Goal: Obtain resource: Obtain resource

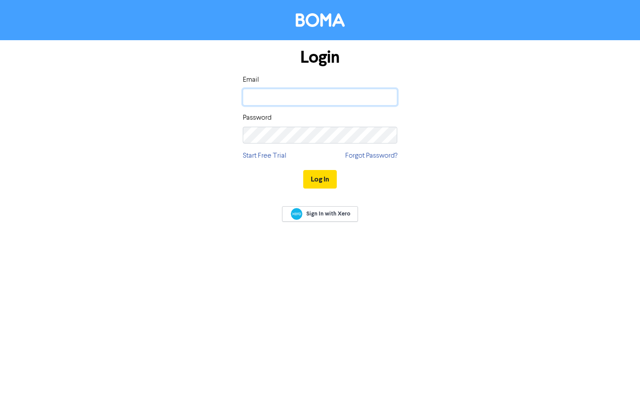
click at [368, 93] on input "email" at bounding box center [320, 97] width 154 height 17
type input "[PERSON_NAME][EMAIL_ADDRESS][PERSON_NAME][DOMAIN_NAME]"
click at [319, 182] on button "Log In" at bounding box center [320, 179] width 34 height 19
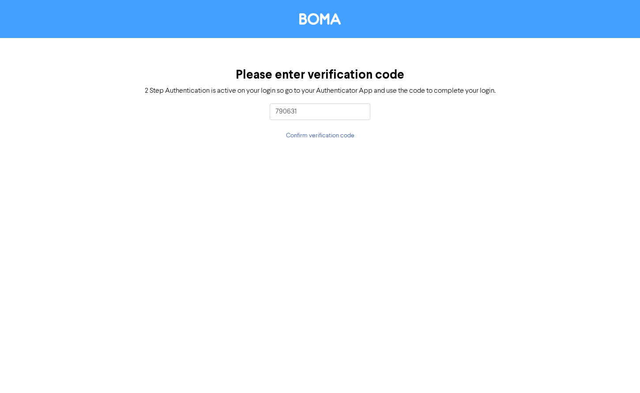
type input "790631"
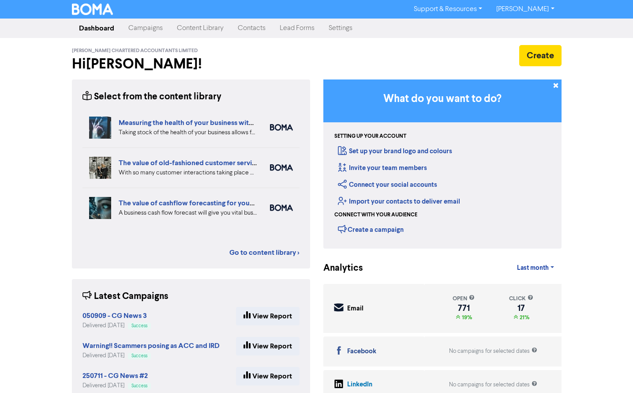
click at [199, 30] on link "Content Library" at bounding box center [200, 28] width 61 height 18
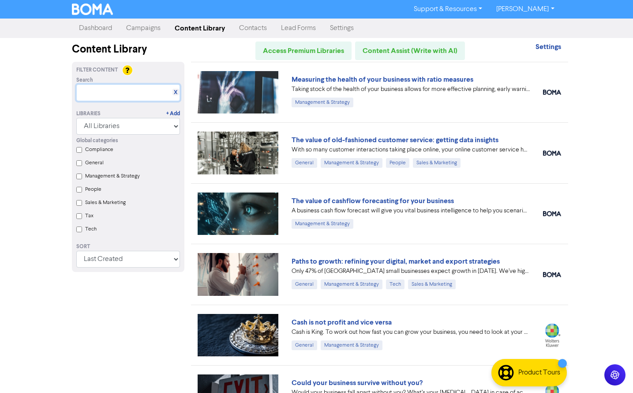
click at [115, 90] on input "text" at bounding box center [128, 92] width 104 height 17
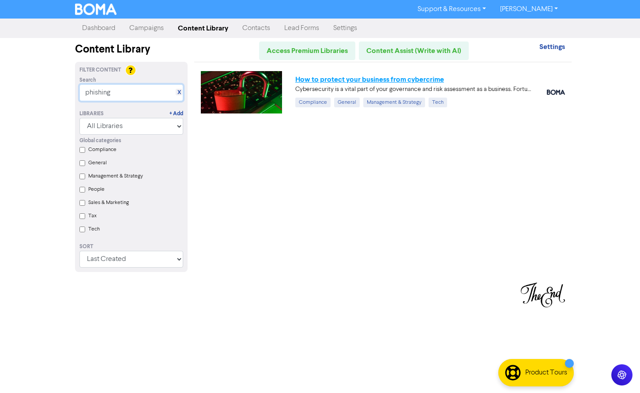
type input "phishing"
click at [325, 80] on link "How to protect your business from cybercrime" at bounding box center [369, 79] width 149 height 9
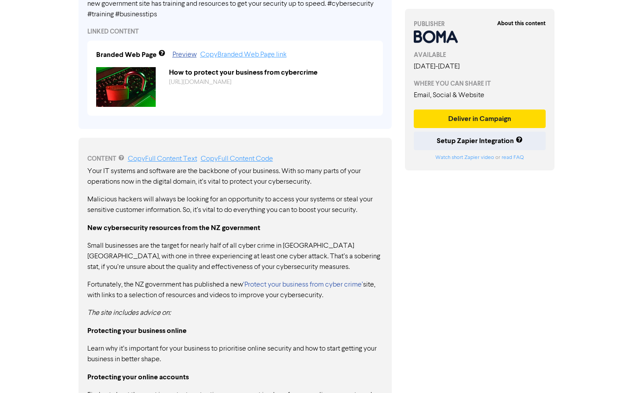
scroll to position [346, 0]
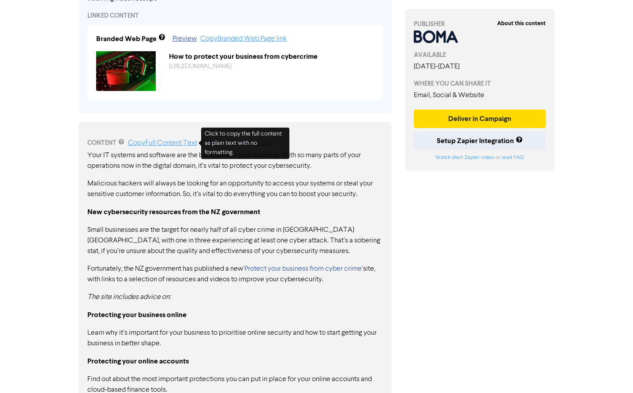
click at [181, 144] on link "Copy Full Content Text" at bounding box center [162, 142] width 69 height 7
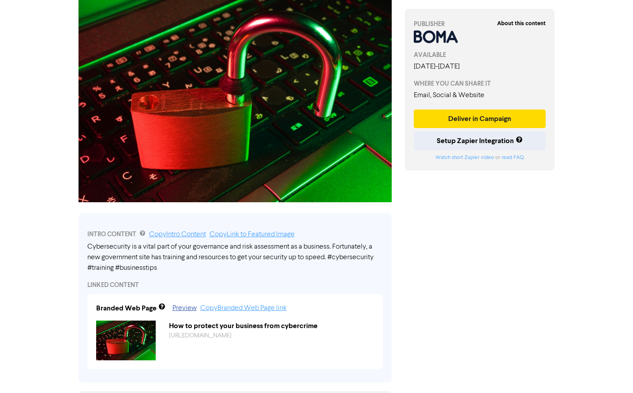
scroll to position [0, 0]
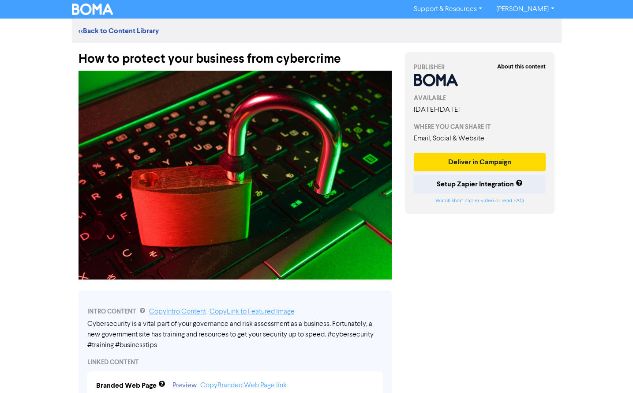
click at [227, 143] on img at bounding box center [235, 175] width 313 height 209
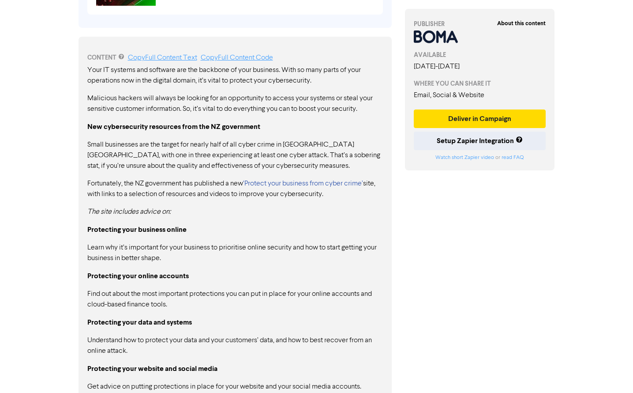
scroll to position [441, 0]
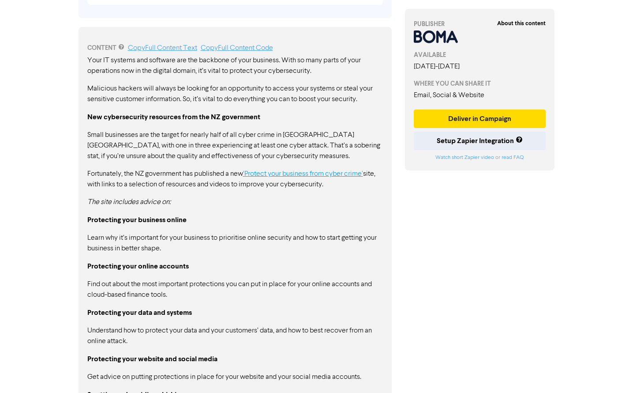
click at [311, 175] on link "‘Protect your business from cyber crime’" at bounding box center [303, 173] width 120 height 7
